Goal: Find specific page/section: Find specific page/section

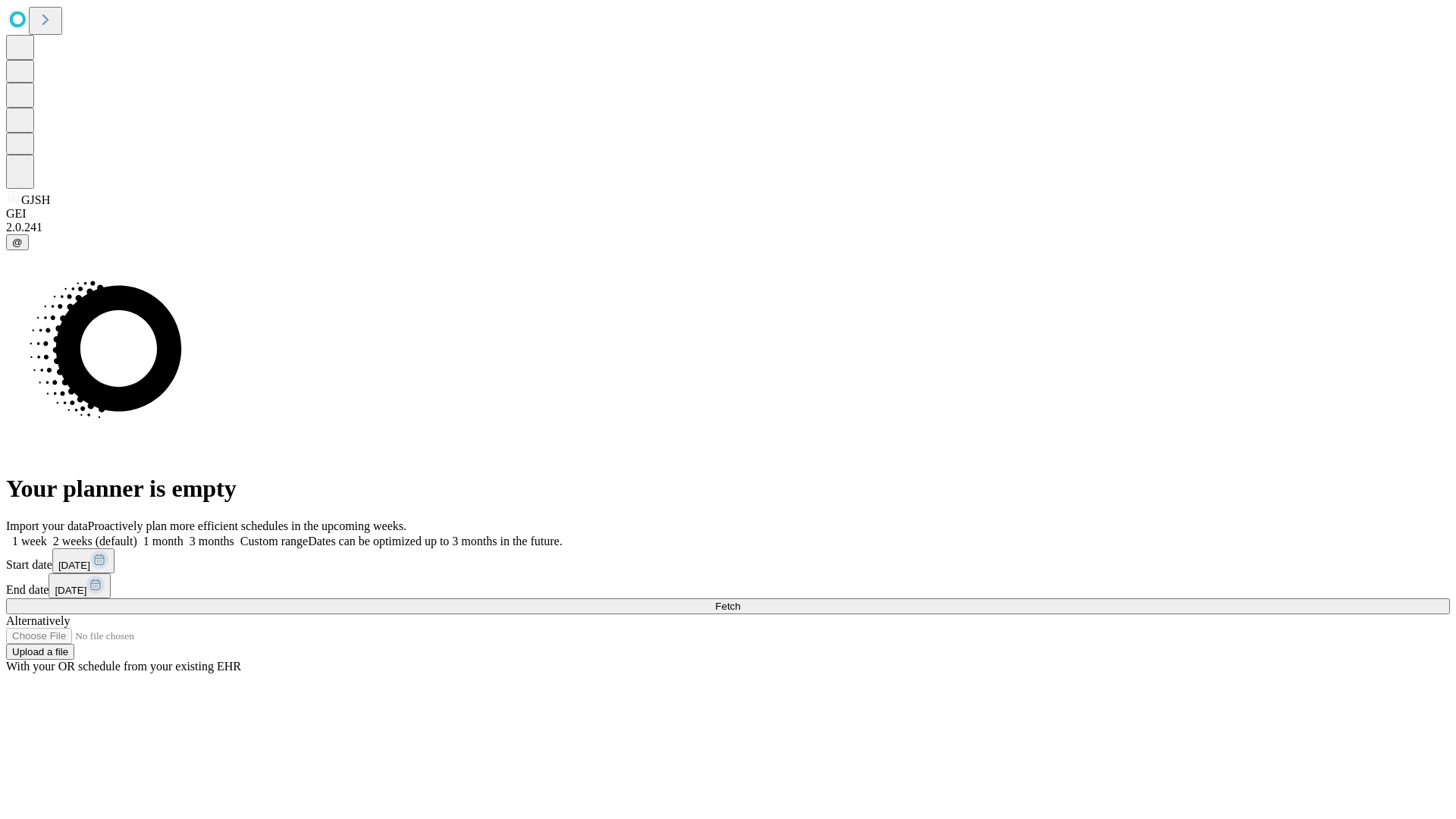
click at [740, 600] on span "Fetch" at bounding box center [728, 606] width 25 height 12
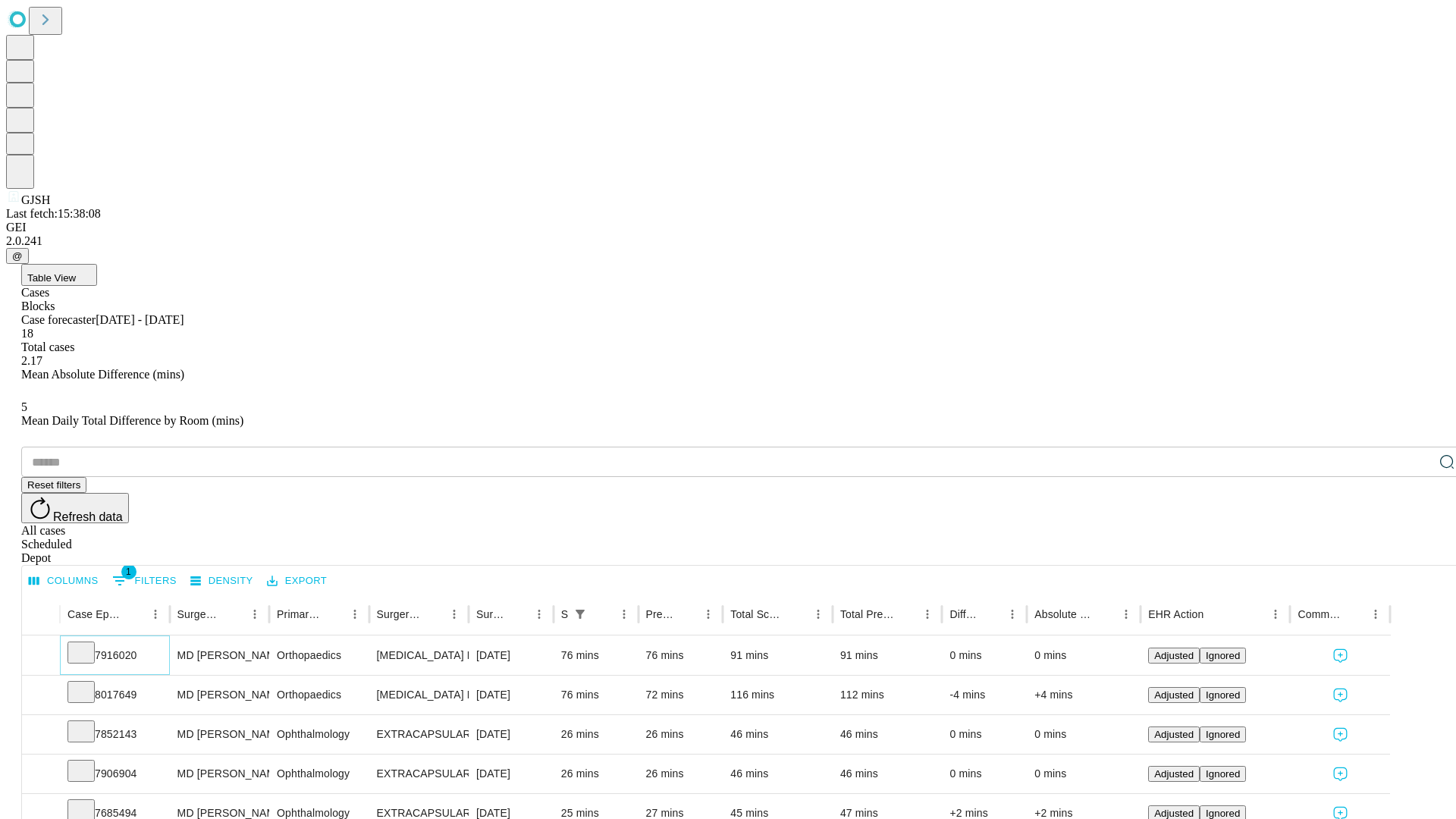
click at [88, 644] on icon at bounding box center [81, 651] width 16 height 16
